Goal: Information Seeking & Learning: Learn about a topic

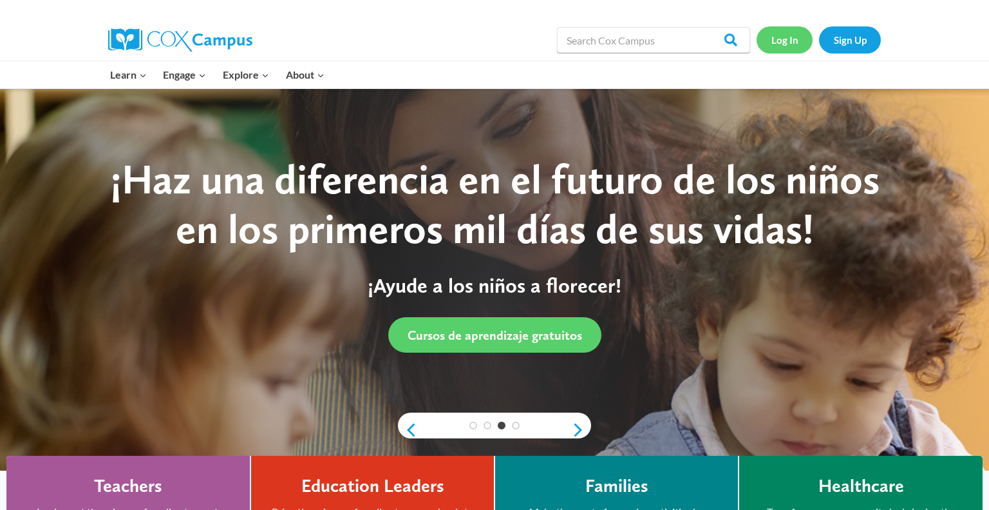
click at [779, 44] on link "Log In" at bounding box center [785, 39] width 56 height 26
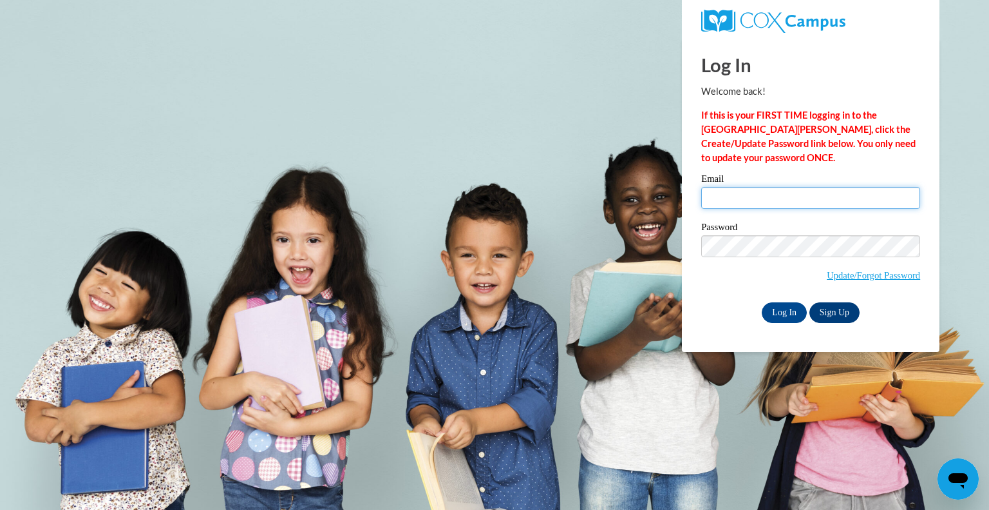
type input "ebobinski@grafton.k12.wi.us"
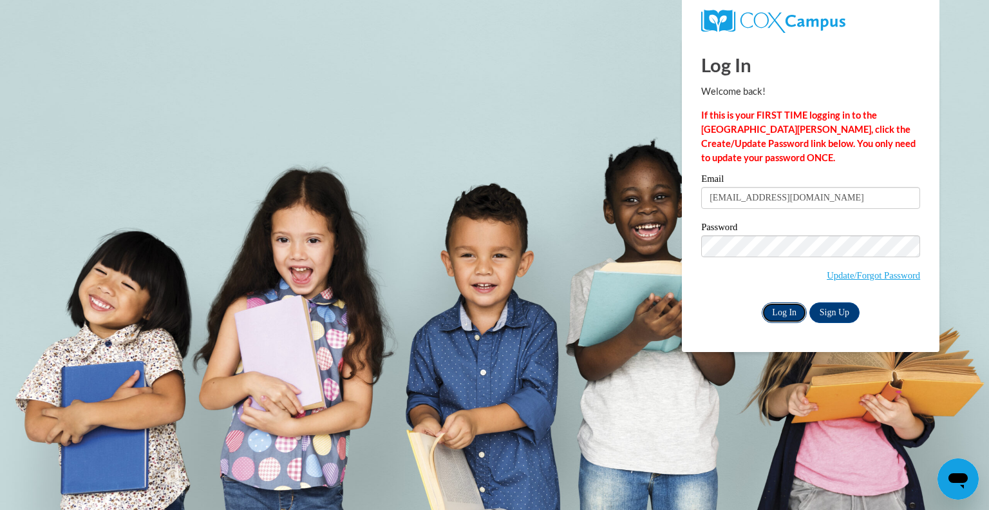
click at [779, 320] on input "Log In" at bounding box center [784, 312] width 45 height 21
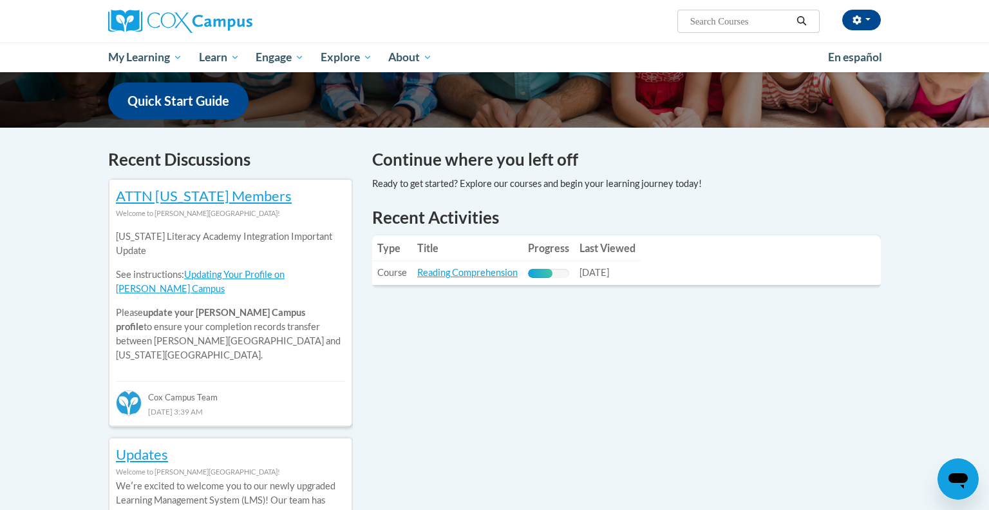
scroll to position [321, 0]
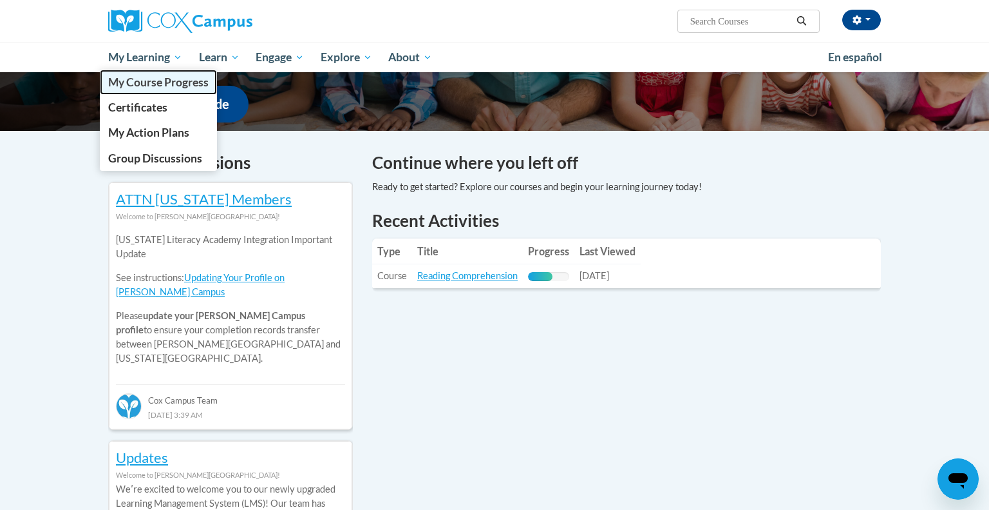
click at [166, 90] on link "My Course Progress" at bounding box center [158, 82] width 117 height 25
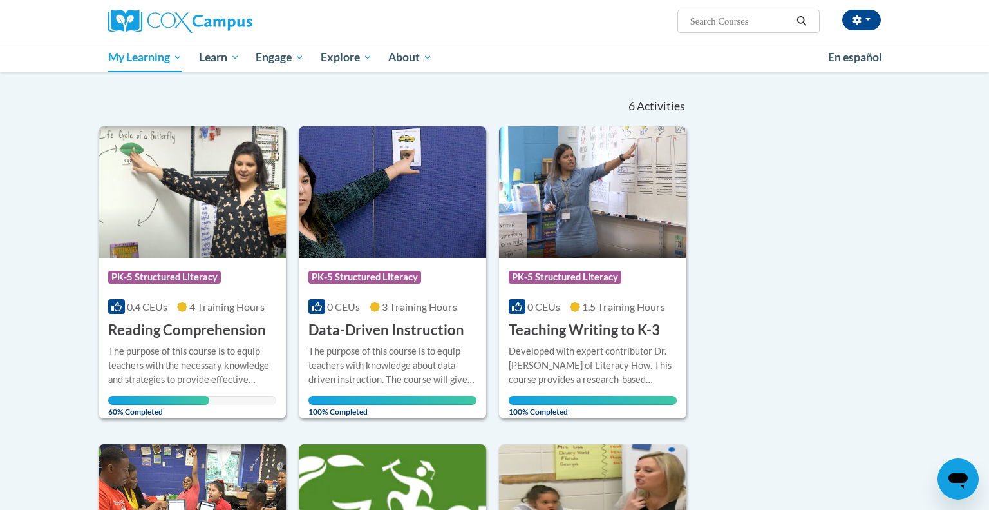
scroll to position [113, 0]
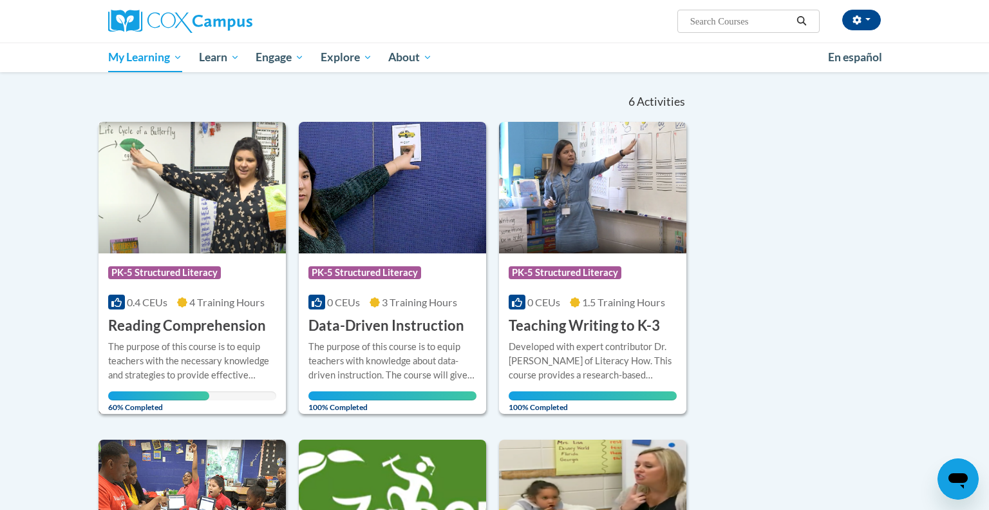
click at [158, 360] on div "The purpose of this course is to equip teachers with the necessary knowledge an…" at bounding box center [192, 360] width 168 height 43
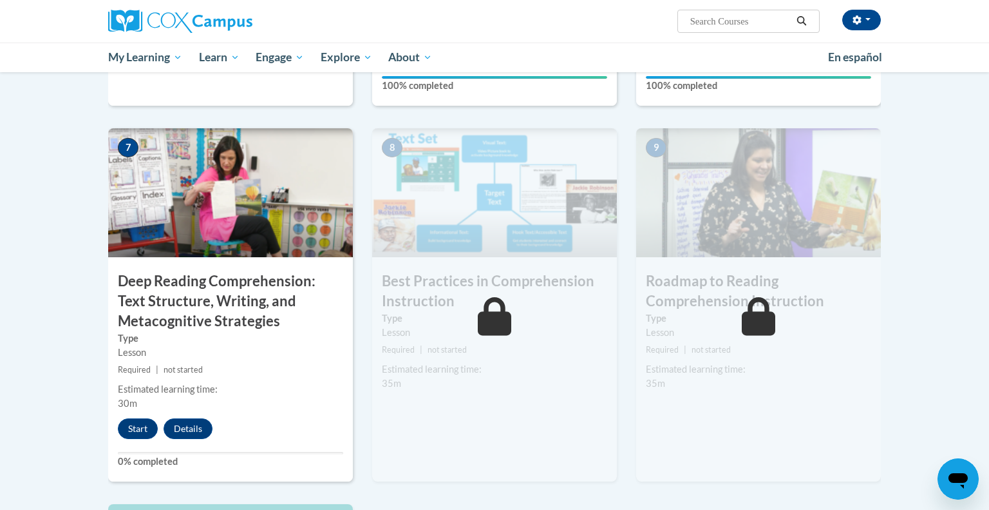
scroll to position [950, 0]
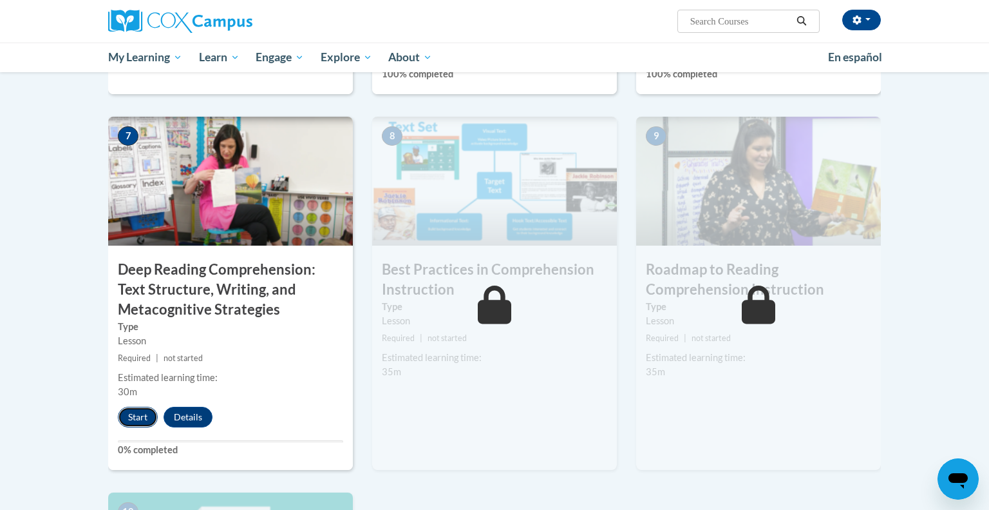
click at [133, 418] on button "Start" at bounding box center [138, 416] width 40 height 21
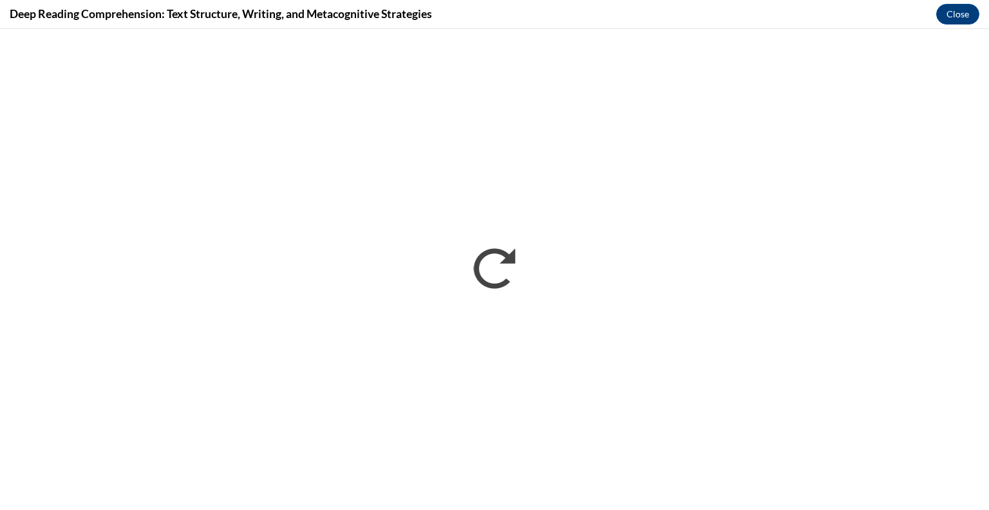
scroll to position [0, 0]
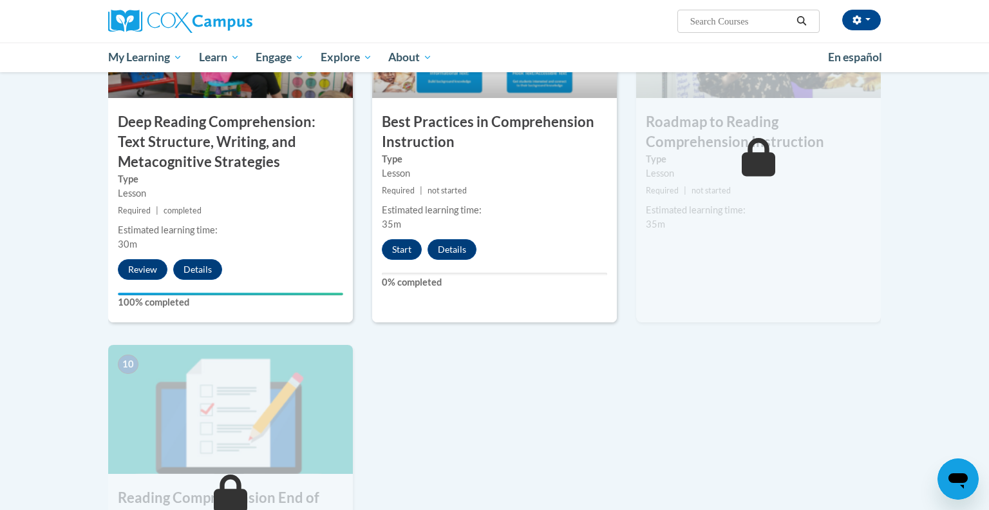
scroll to position [1105, 0]
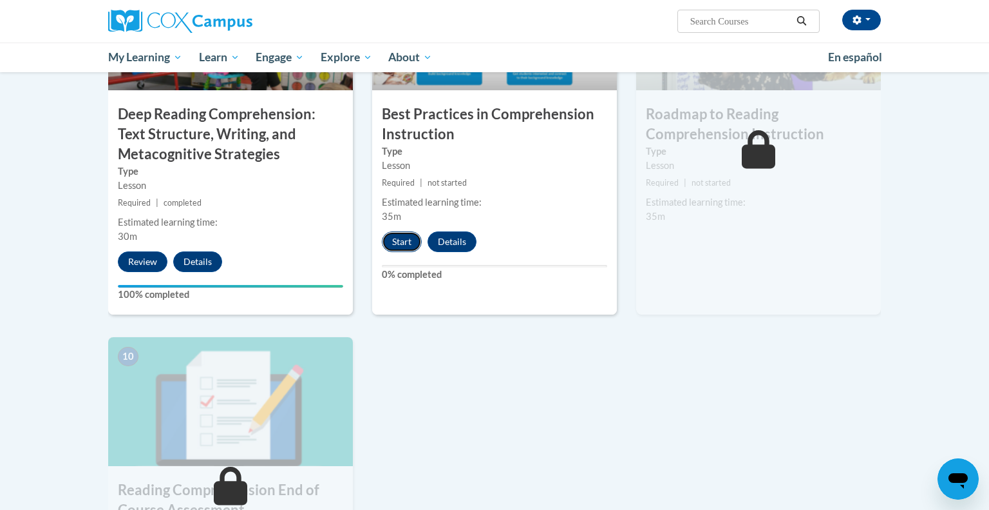
click at [405, 244] on button "Start" at bounding box center [402, 241] width 40 height 21
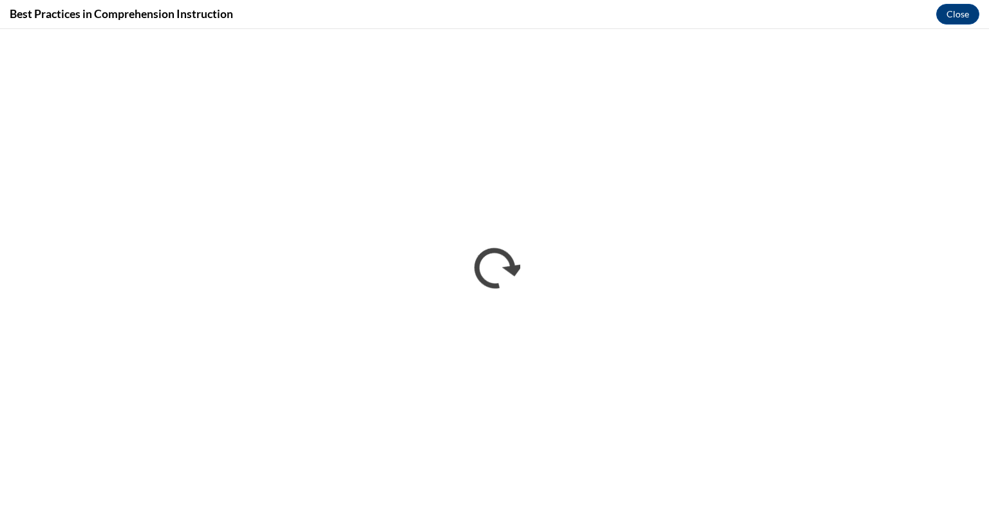
scroll to position [0, 0]
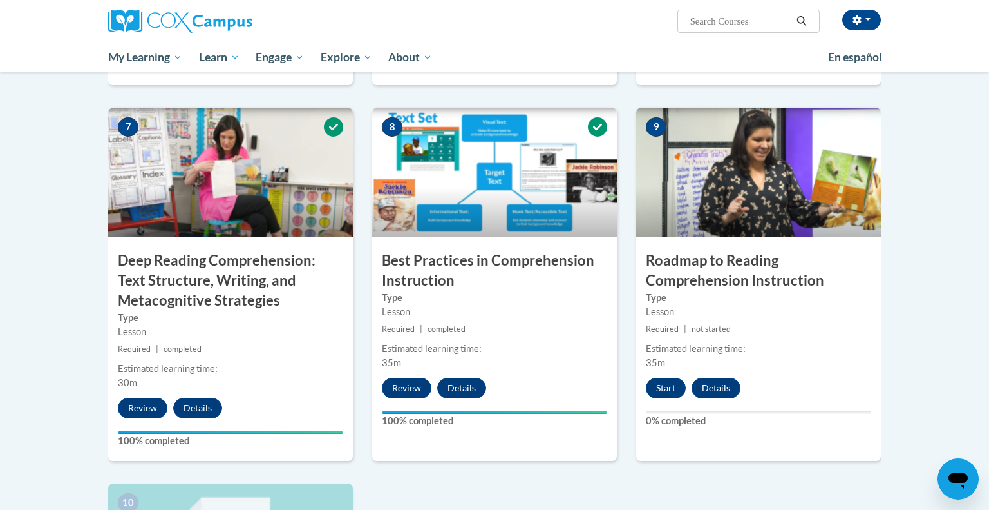
scroll to position [959, 0]
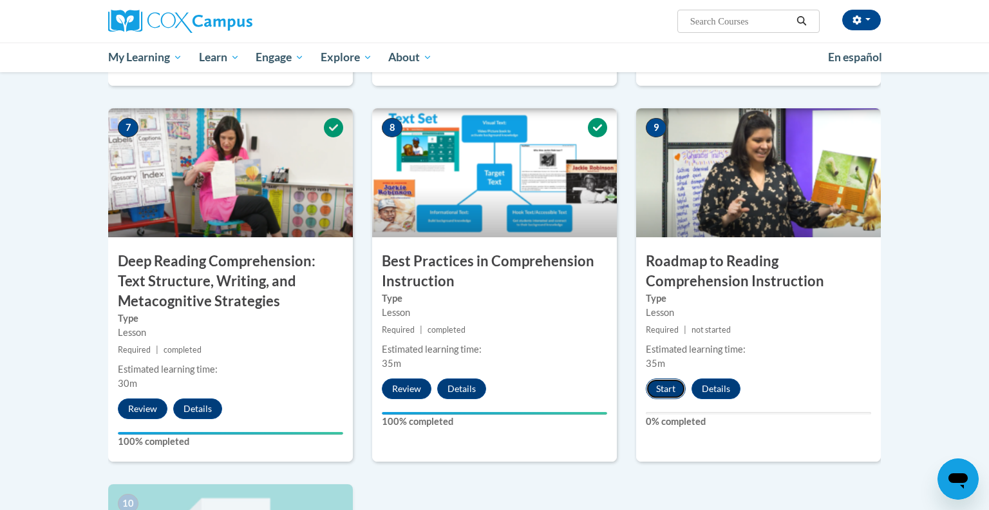
click at [656, 388] on button "Start" at bounding box center [666, 388] width 40 height 21
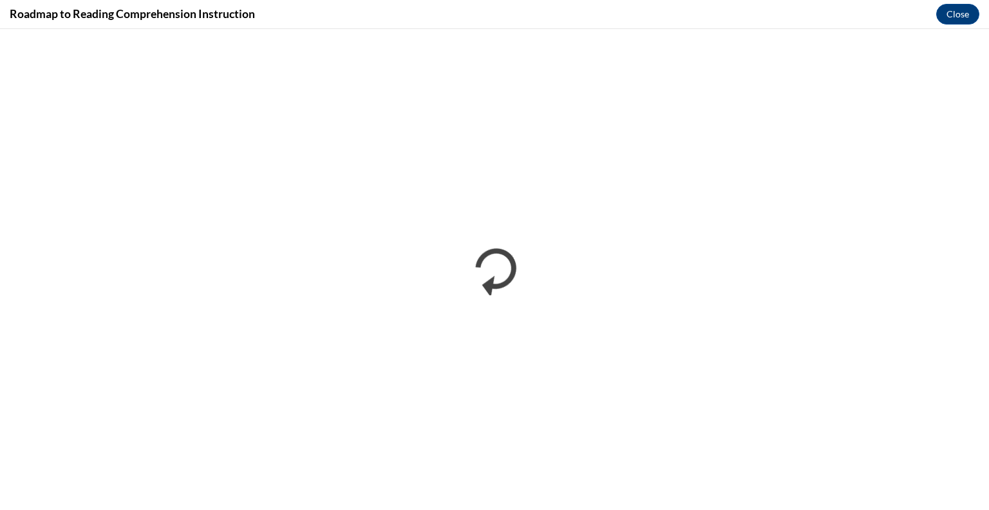
scroll to position [0, 0]
